Goal: Information Seeking & Learning: Learn about a topic

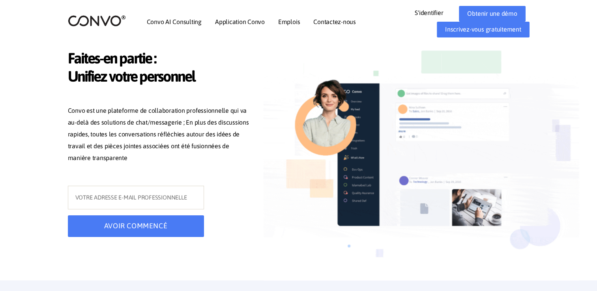
drag, startPoint x: 0, startPoint y: 0, endPoint x: 227, endPoint y: 237, distance: 328.5
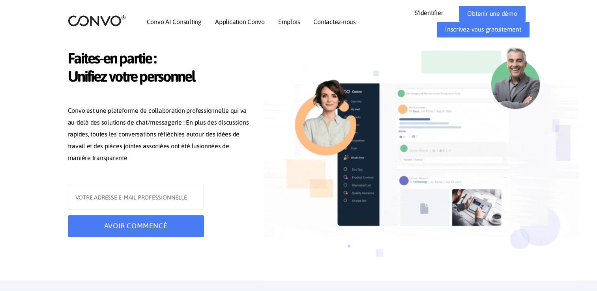
click at [227, 237] on div "AVOIR COMMENCÉ" at bounding box center [160, 214] width 197 height 57
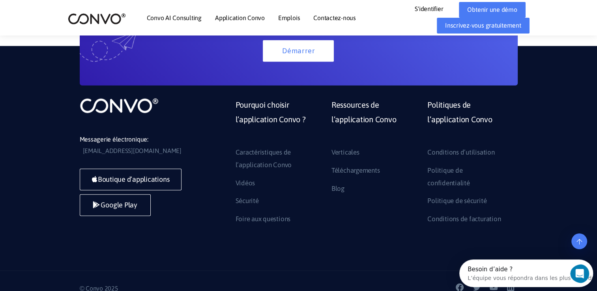
scroll to position [1918, 0]
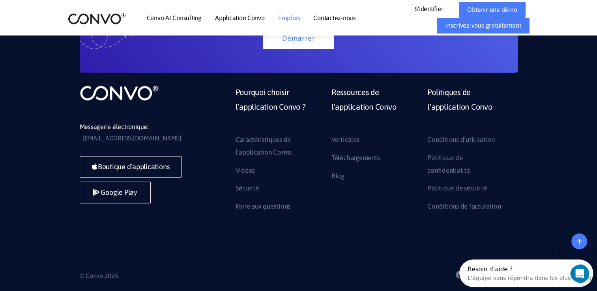
click at [295, 15] on link "Emplois" at bounding box center [289, 18] width 22 height 6
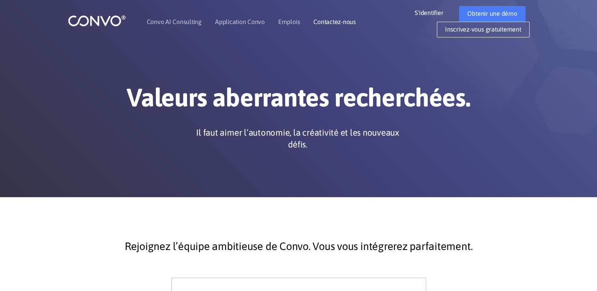
click at [326, 21] on link "Contactez-nous" at bounding box center [334, 22] width 43 height 6
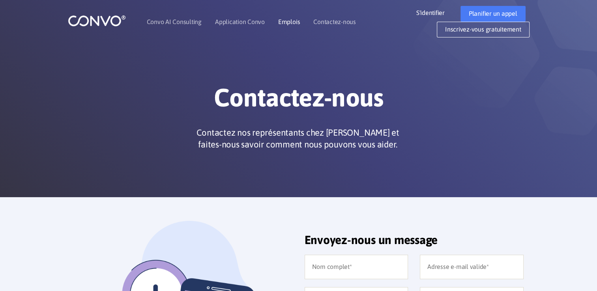
click at [288, 26] on li "Emplois" at bounding box center [289, 22] width 22 height 34
click at [287, 22] on link "Emplois" at bounding box center [289, 22] width 22 height 6
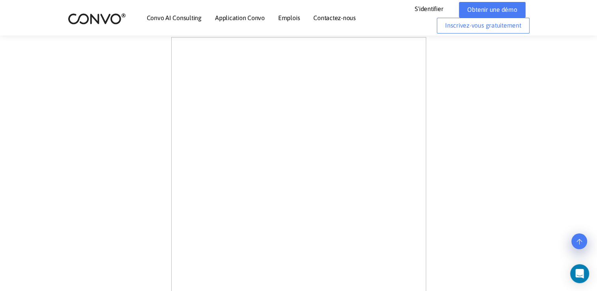
scroll to position [221, 0]
